Goal: Task Accomplishment & Management: Use online tool/utility

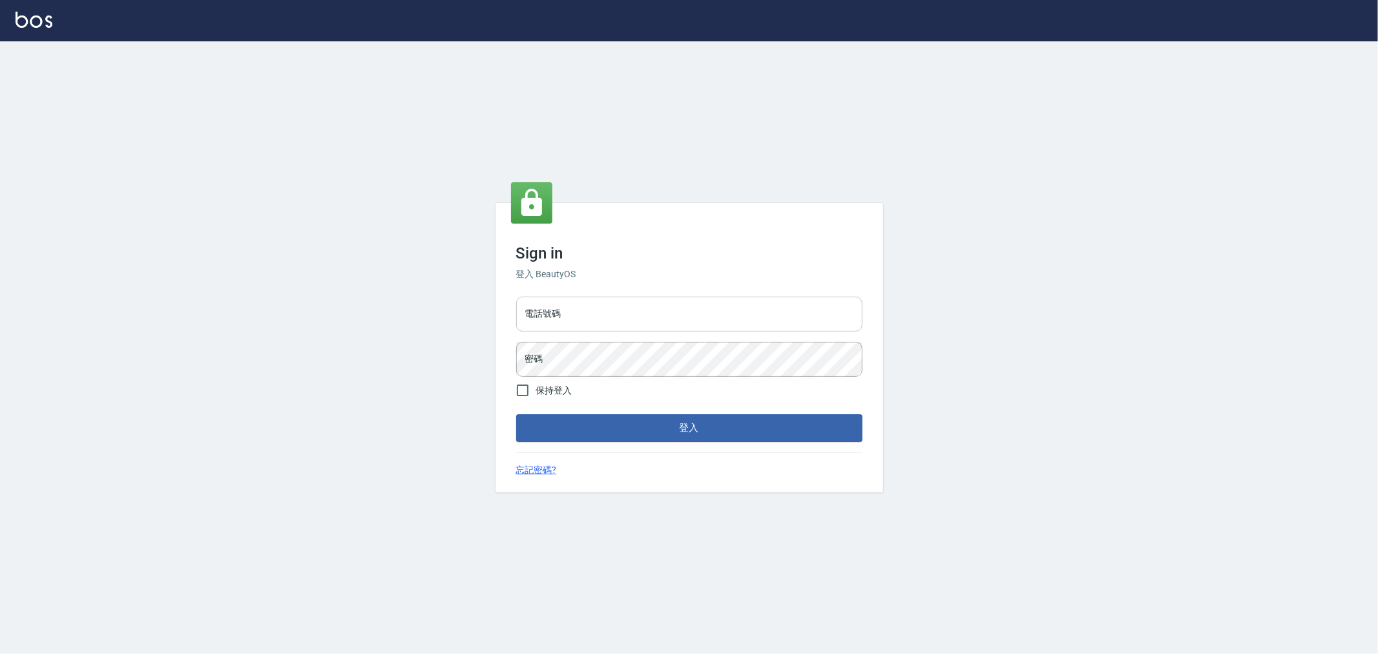
click at [580, 313] on input "電話號碼" at bounding box center [689, 314] width 346 height 35
type input "0222886821"
drag, startPoint x: 571, startPoint y: 309, endPoint x: 576, endPoint y: 330, distance: 21.9
click at [494, 326] on div "Sign in 登入 BeautyOS 電話號碼 [PHONE_NUMBER] 電話號碼 密碼 密碼 保持登入 登入 忘記密碼?" at bounding box center [689, 347] width 1378 height 612
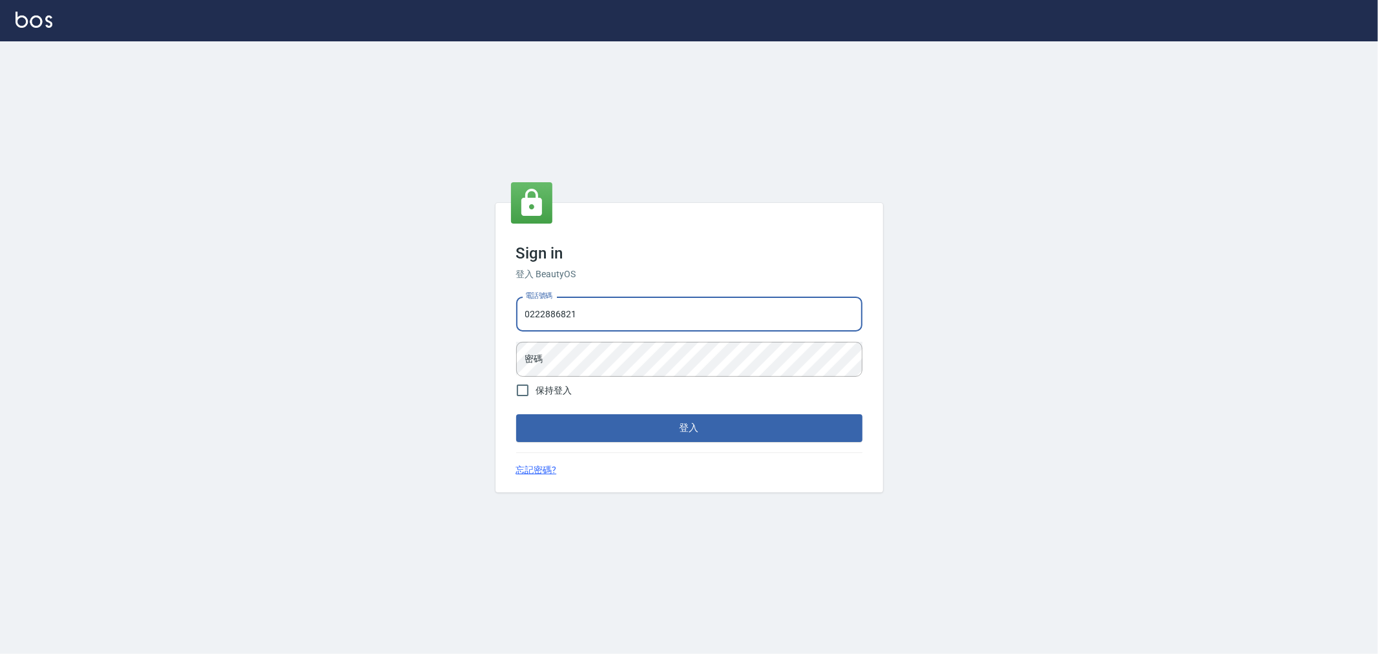
drag, startPoint x: 585, startPoint y: 317, endPoint x: 519, endPoint y: 319, distance: 65.3
click at [516, 319] on input "0222886821" at bounding box center [689, 314] width 346 height 35
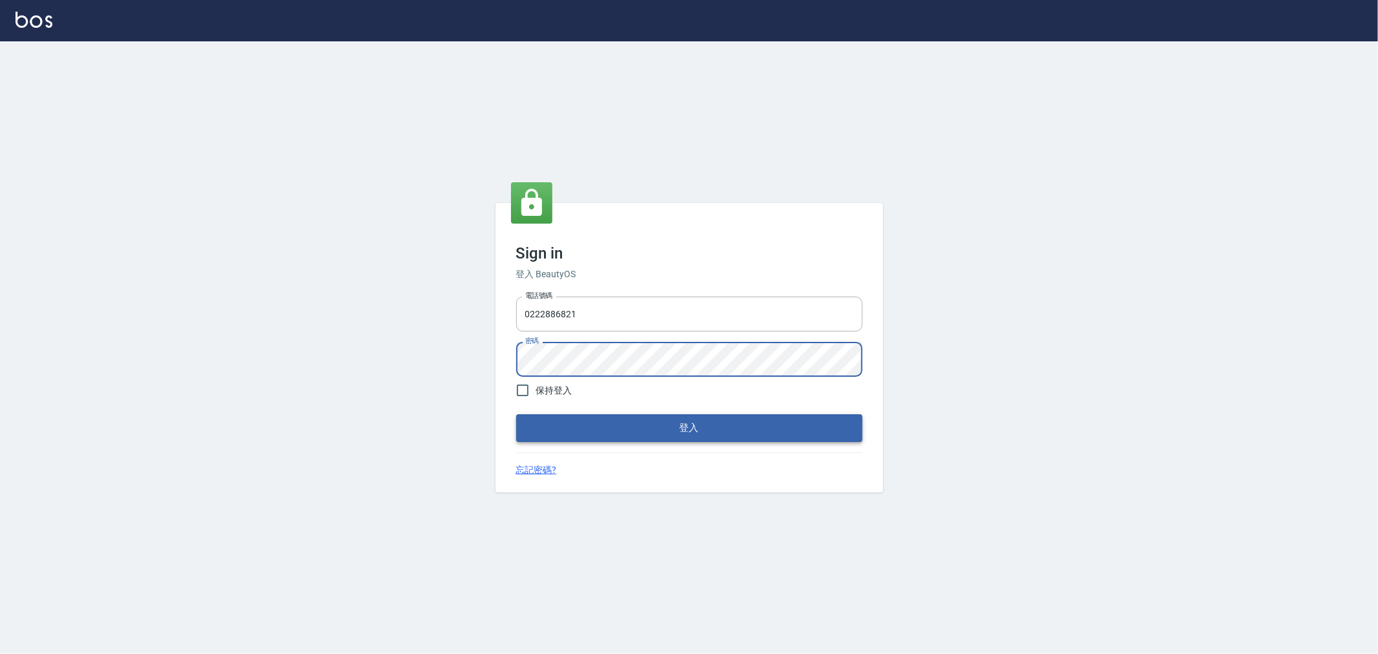
click at [718, 422] on button "登入" at bounding box center [689, 427] width 346 height 27
